Goal: Task Accomplishment & Management: Use online tool/utility

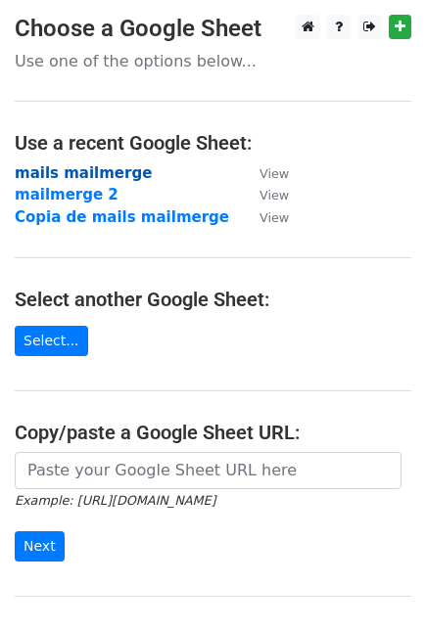
click at [94, 164] on strong "mails mailmerge" at bounding box center [83, 173] width 137 height 18
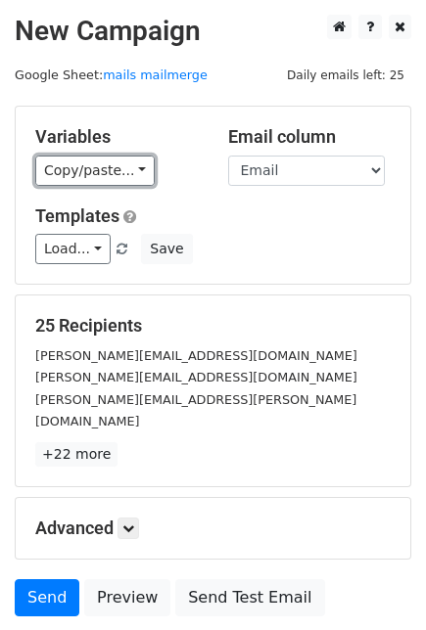
click at [102, 166] on link "Copy/paste..." at bounding box center [94, 171] width 119 height 30
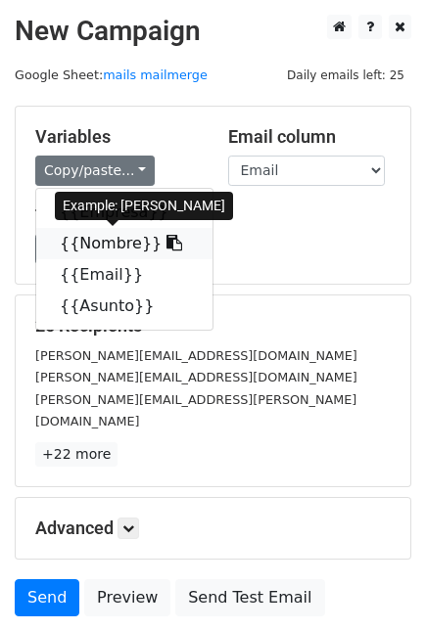
click at [98, 240] on link "{{Nombre}}" at bounding box center [124, 243] width 176 height 31
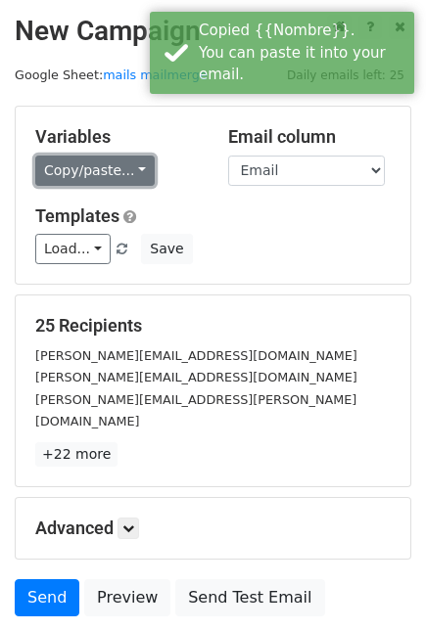
click at [63, 173] on link "Copy/paste..." at bounding box center [94, 171] width 119 height 30
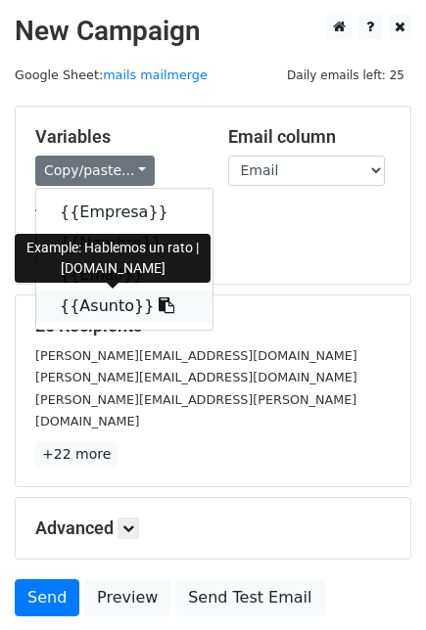
click at [87, 301] on link "{{Asunto}}" at bounding box center [124, 306] width 176 height 31
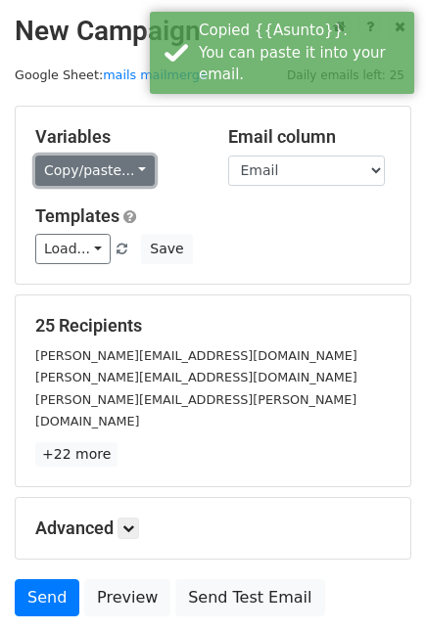
click at [95, 178] on link "Copy/paste..." at bounding box center [94, 171] width 119 height 30
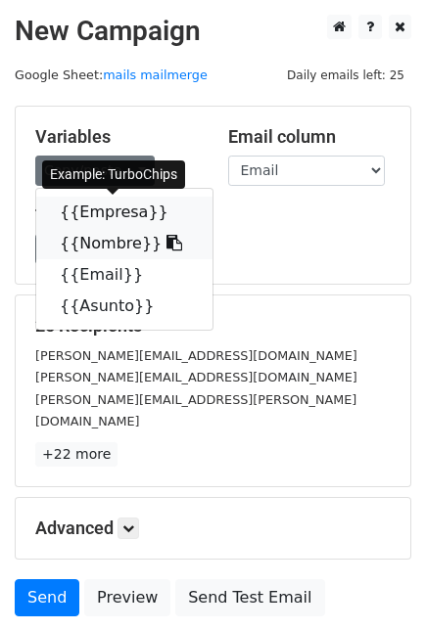
click at [110, 219] on link "{{Empresa}}" at bounding box center [124, 212] width 176 height 31
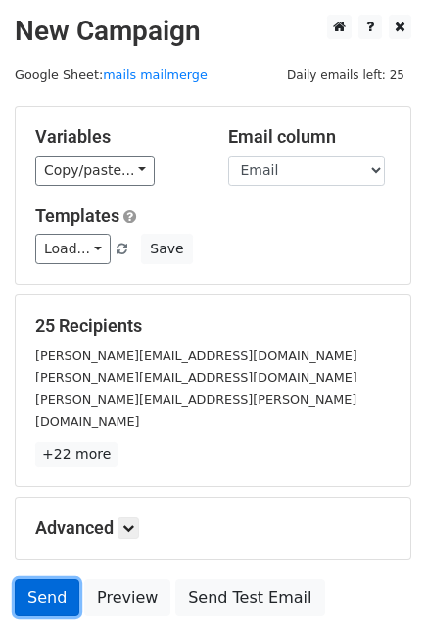
click at [41, 580] on link "Send" at bounding box center [47, 598] width 65 height 37
